Goal: Find specific fact: Find specific page/section

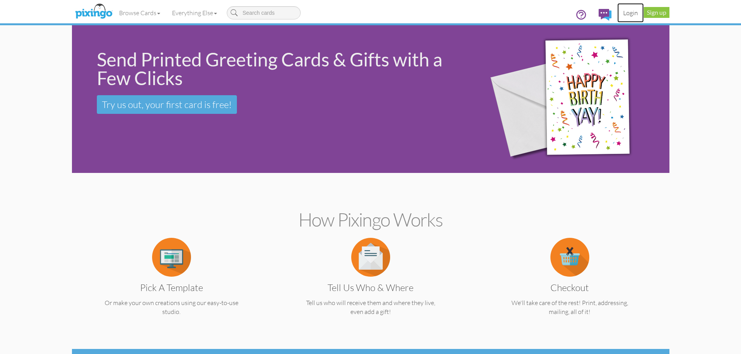
click at [629, 12] on link "Login" at bounding box center [631, 12] width 26 height 19
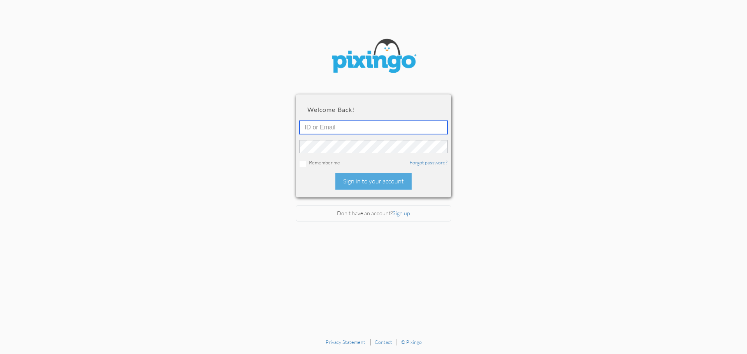
type input "[EMAIL_ADDRESS][DOMAIN_NAME]"
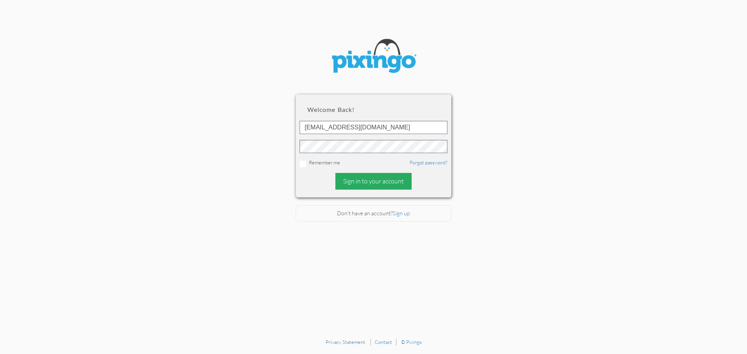
click at [375, 179] on div "Sign in to your account" at bounding box center [373, 181] width 76 height 17
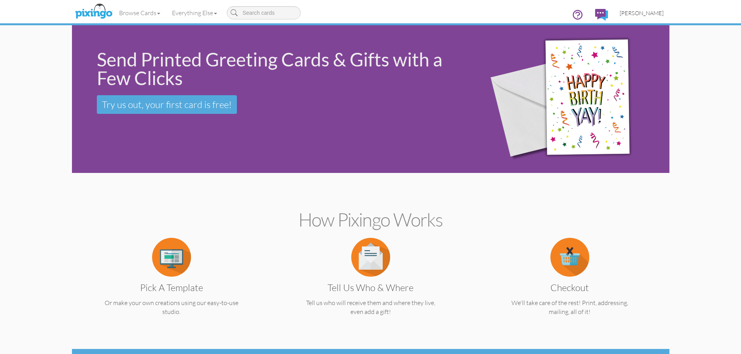
click at [651, 13] on span "[PERSON_NAME]" at bounding box center [642, 13] width 44 height 7
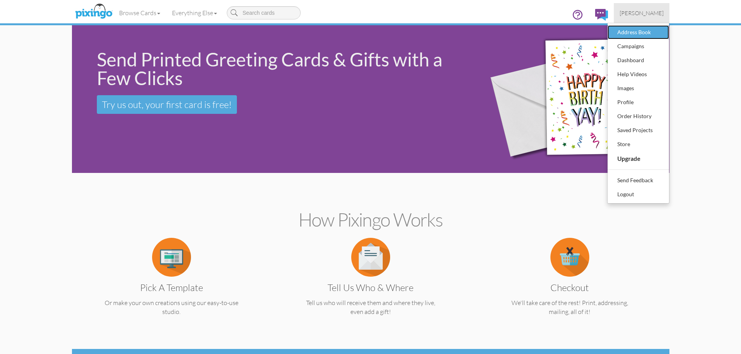
click at [645, 32] on div "Address Book" at bounding box center [639, 32] width 46 height 12
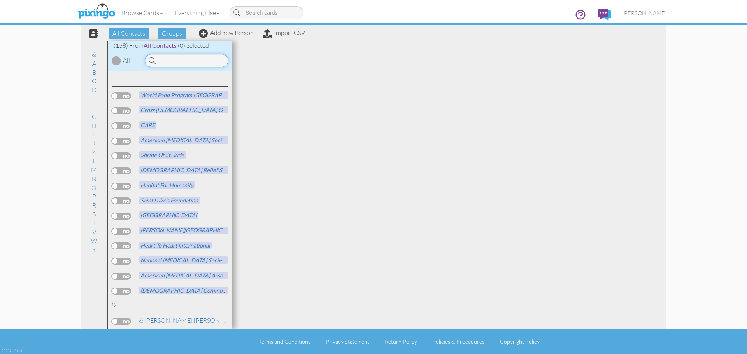
click at [174, 64] on input at bounding box center [187, 60] width 84 height 13
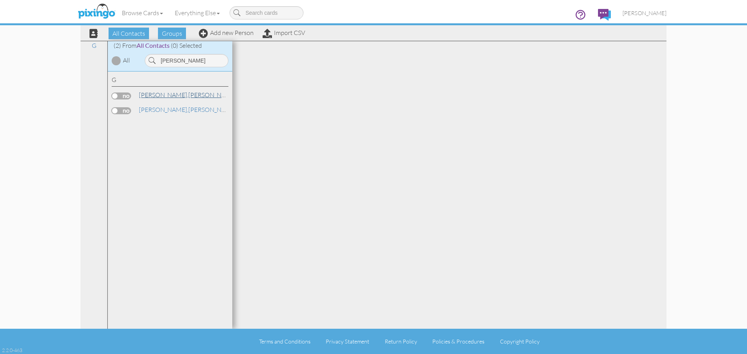
click at [161, 98] on link "[PERSON_NAME]" at bounding box center [187, 94] width 99 height 9
click at [195, 64] on input "[PERSON_NAME]" at bounding box center [187, 60] width 84 height 13
type input "j"
type input "jam"
click at [161, 92] on span "Eschenheimer," at bounding box center [158, 95] width 39 height 8
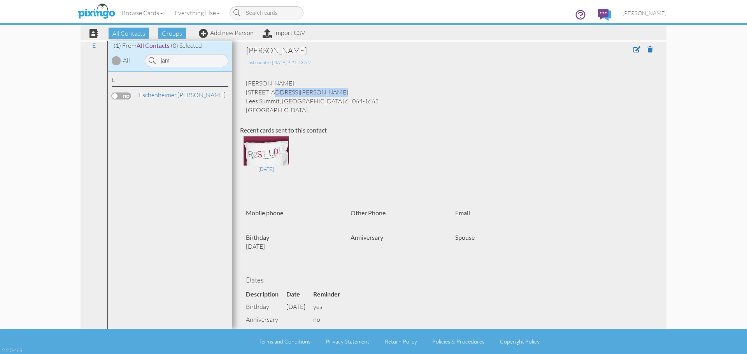
drag, startPoint x: 247, startPoint y: 93, endPoint x: 326, endPoint y: 93, distance: 79.8
click at [326, 93] on div "[PERSON_NAME] [STREET_ADDRESS][PERSON_NAME] Lees Summit, MO 64064-1665 [GEOGRAP…" at bounding box center [449, 96] width 419 height 35
copy div "[STREET_ADDRESS][PERSON_NAME]"
